Goal: Task Accomplishment & Management: Use online tool/utility

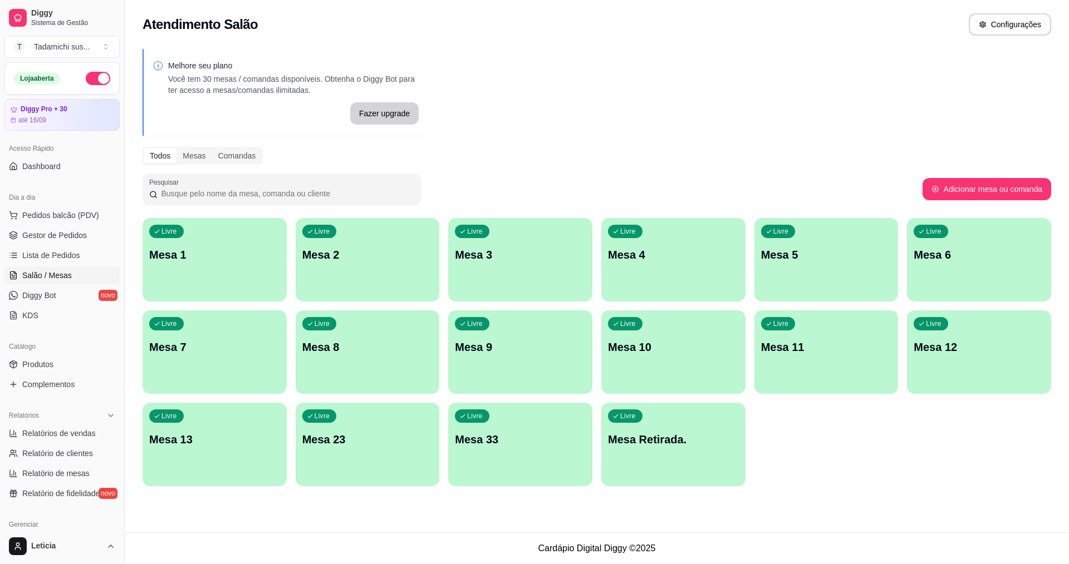
click at [691, 474] on div "button" at bounding box center [673, 479] width 144 height 13
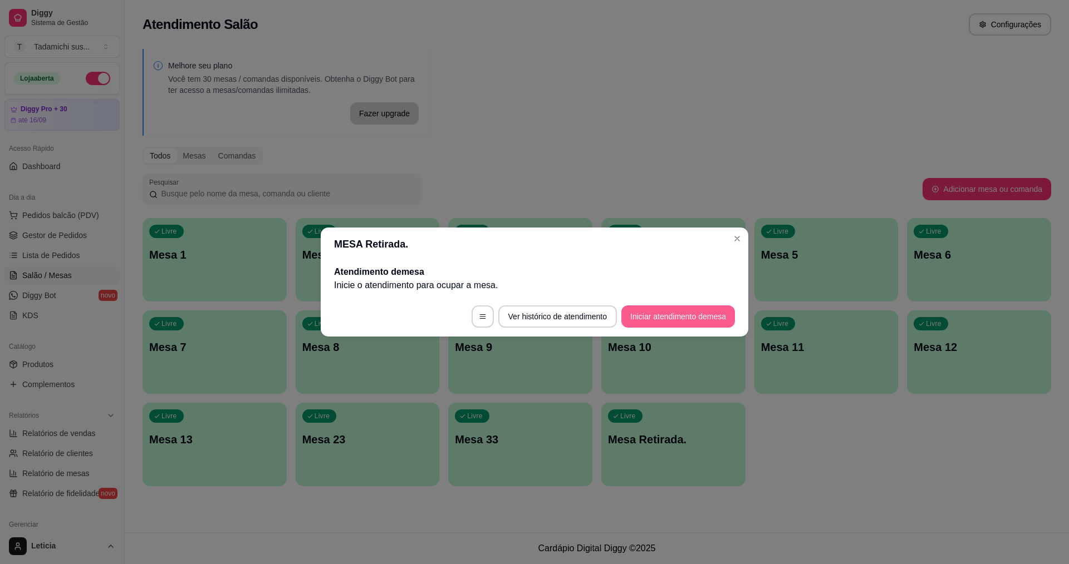
click at [661, 309] on button "Iniciar atendimento de mesa" at bounding box center [678, 317] width 114 height 22
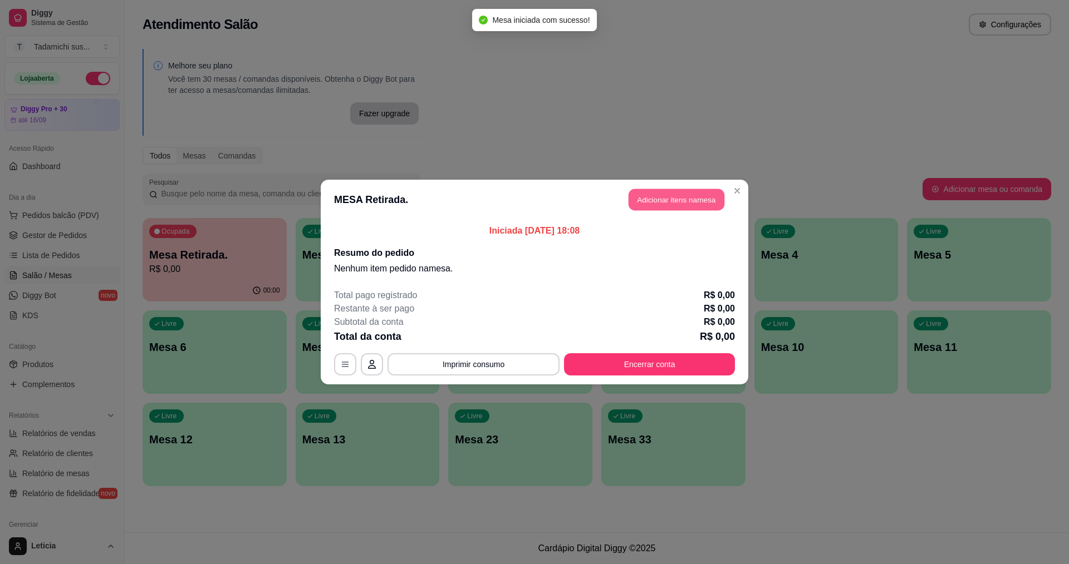
click at [696, 198] on button "Adicionar itens na mesa" at bounding box center [676, 200] width 96 height 22
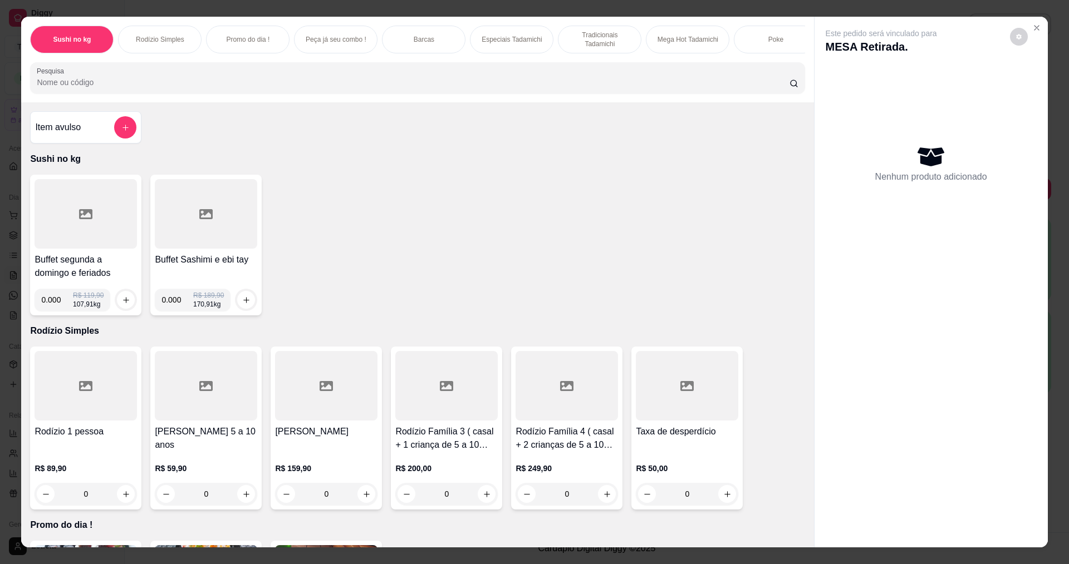
click at [58, 311] on input "0.000" at bounding box center [57, 300] width 32 height 22
type input "0.526"
click at [123, 303] on icon "increase-product-quantity" at bounding box center [126, 300] width 6 height 6
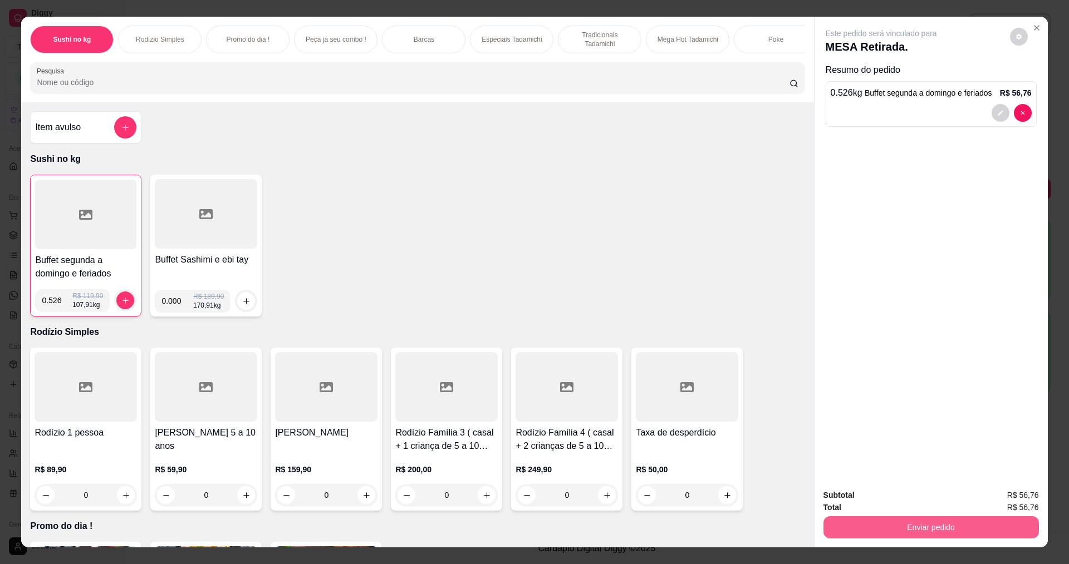
click at [840, 519] on button "Enviar pedido" at bounding box center [930, 527] width 215 height 22
click at [874, 491] on button "Não registrar e enviar pedido" at bounding box center [894, 500] width 112 height 21
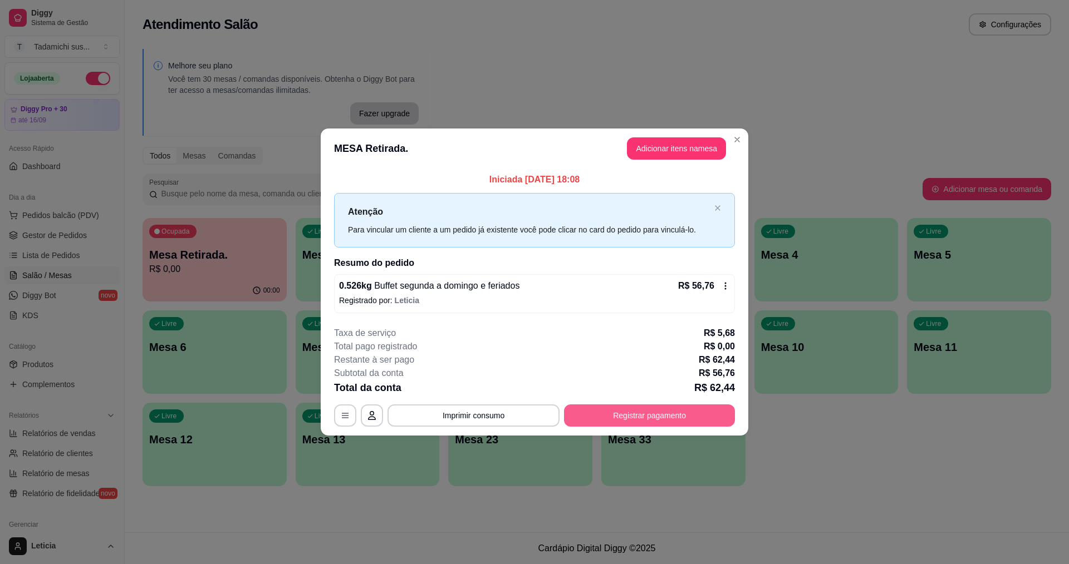
click at [643, 414] on button "Registrar pagamento" at bounding box center [649, 416] width 171 height 22
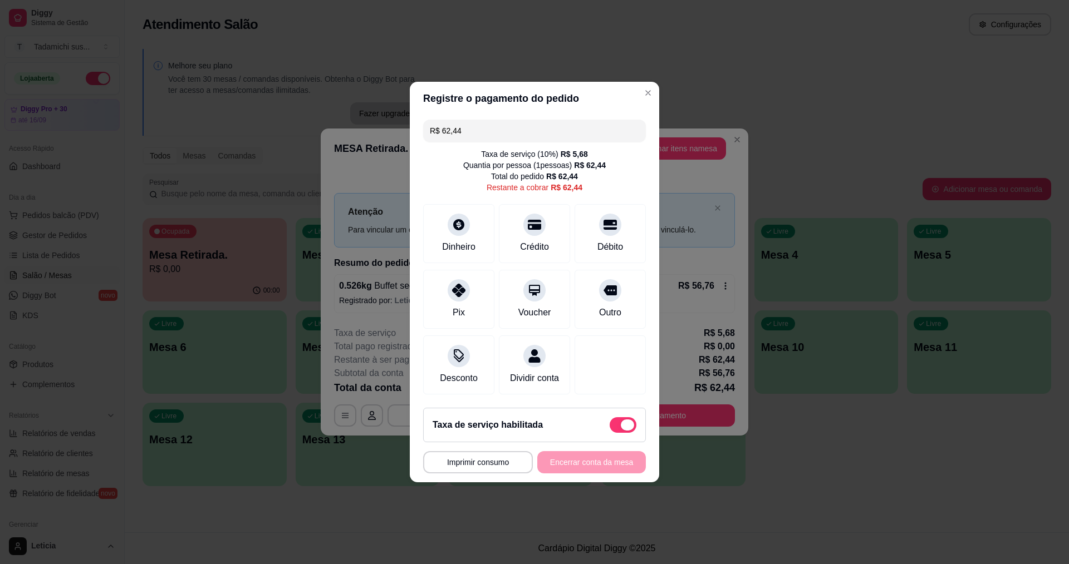
click at [623, 431] on span at bounding box center [627, 425] width 13 height 11
click at [616, 431] on input "checkbox" at bounding box center [612, 430] width 7 height 7
checkbox input "true"
type input "R$ 56,76"
checkbox input "false"
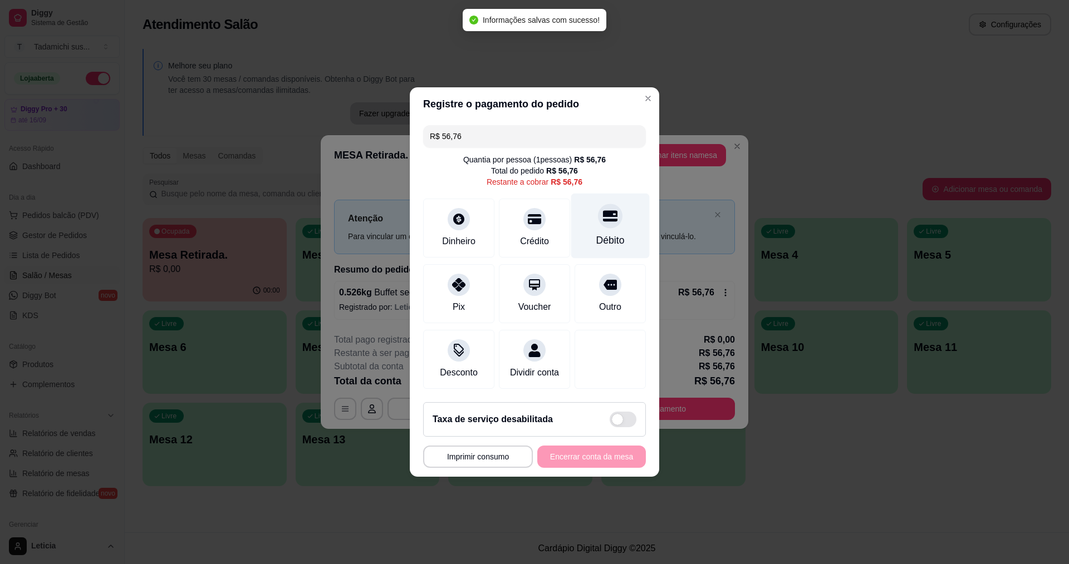
click at [596, 233] on div "Débito" at bounding box center [610, 240] width 28 height 14
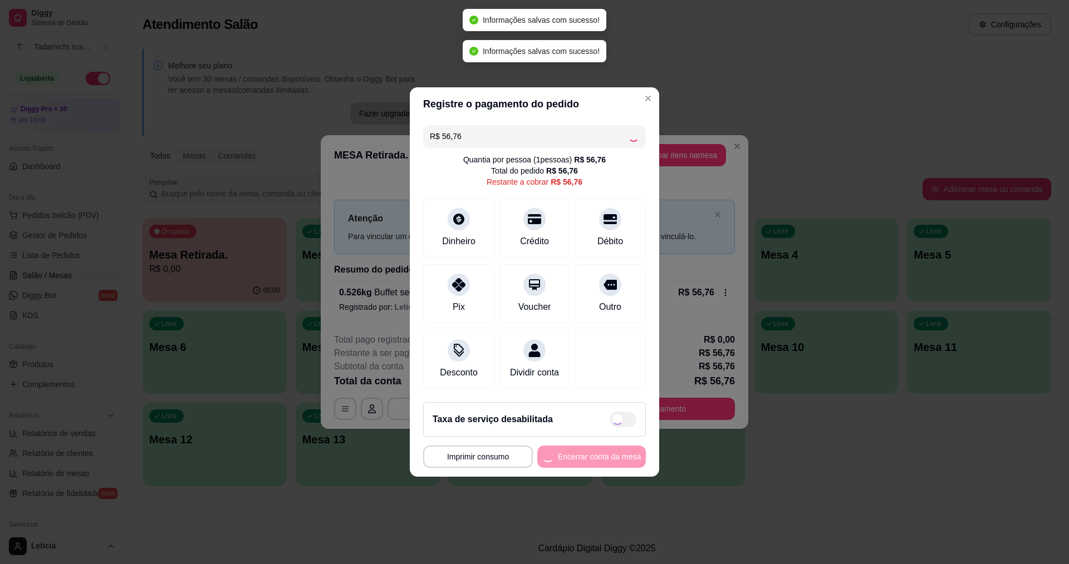
type input "R$ 0,00"
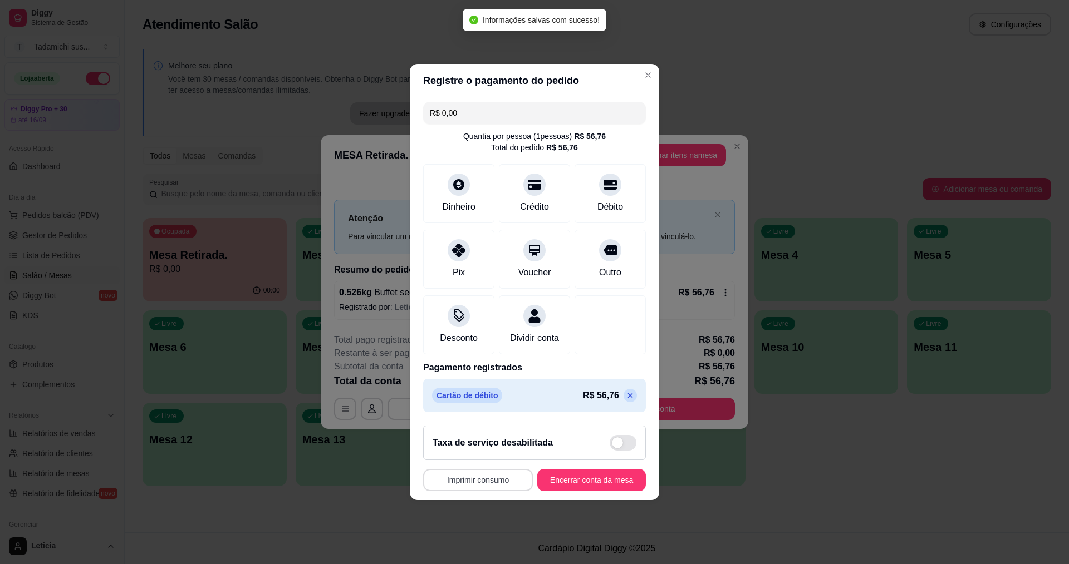
click at [475, 484] on button "Imprimir consumo" at bounding box center [478, 480] width 110 height 22
click at [500, 436] on button "IMPRESSORA" at bounding box center [479, 439] width 86 height 18
click at [578, 480] on button "Encerrar conta da mesa" at bounding box center [591, 480] width 109 height 22
